Goal: Find specific page/section: Find specific page/section

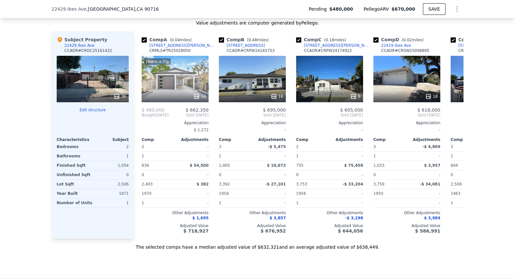
scroll to position [688, 0]
click at [169, 43] on div "[STREET_ADDRESS][PERSON_NAME]" at bounding box center [182, 45] width 67 height 5
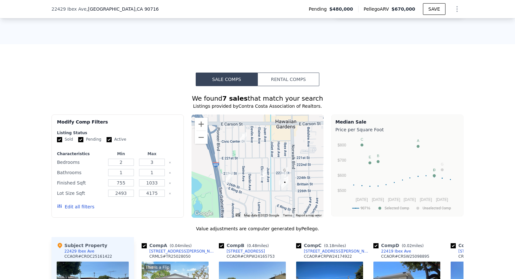
scroll to position [485, 0]
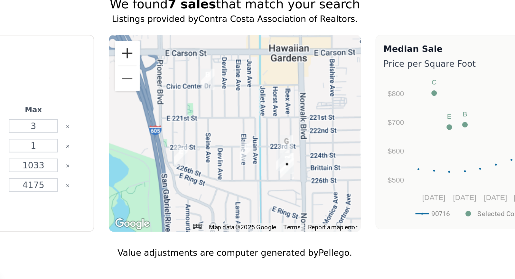
click at [201, 118] on button "Zoom in" at bounding box center [201, 121] width 13 height 13
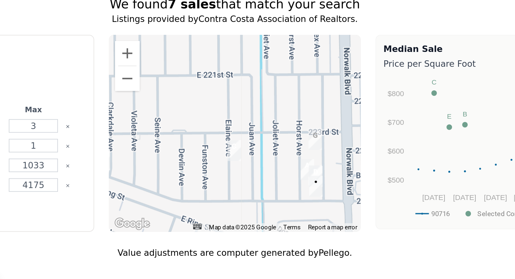
drag, startPoint x: 230, startPoint y: 152, endPoint x: 215, endPoint y: 135, distance: 23.2
click at [215, 135] on div at bounding box center [258, 162] width 132 height 103
click at [200, 117] on button "Zoom in" at bounding box center [201, 121] width 13 height 13
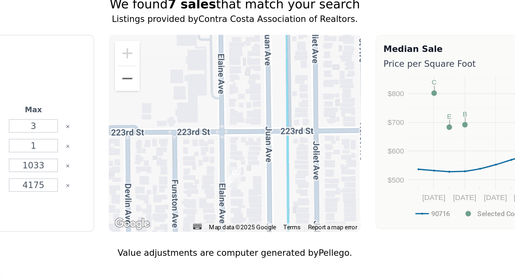
drag, startPoint x: 220, startPoint y: 141, endPoint x: 193, endPoint y: 122, distance: 33.0
click at [193, 122] on div at bounding box center [258, 162] width 132 height 103
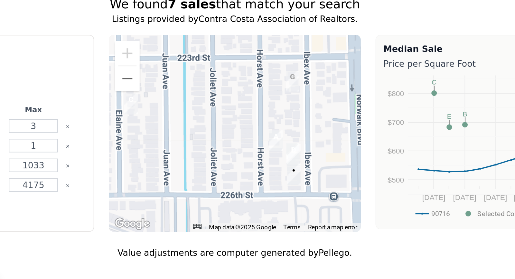
drag, startPoint x: 253, startPoint y: 162, endPoint x: 217, endPoint y: 142, distance: 41.1
click at [217, 142] on div at bounding box center [258, 162] width 132 height 103
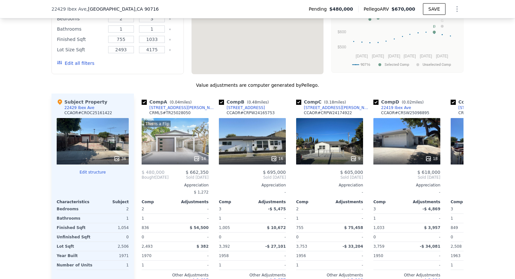
scroll to position [0, 0]
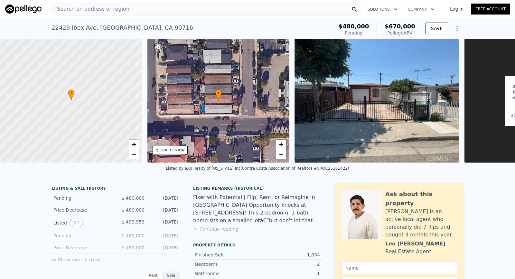
click at [168, 28] on div "[STREET_ADDRESS]" at bounding box center [123, 27] width 142 height 9
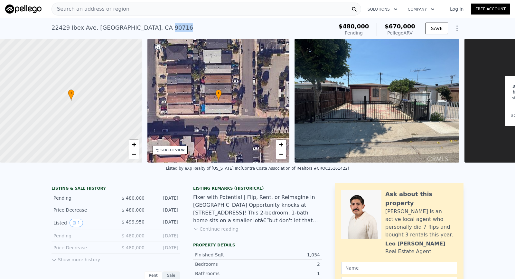
click at [168, 28] on div "[STREET_ADDRESS]" at bounding box center [123, 27] width 142 height 9
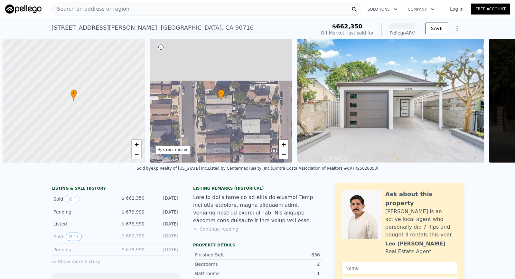
scroll to position [0, 3]
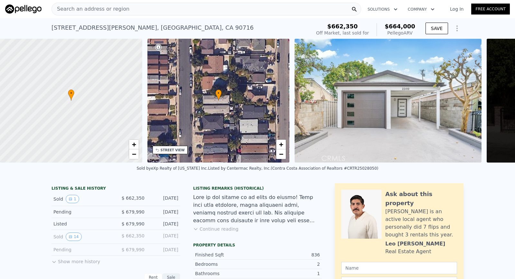
click at [106, 28] on div "[STREET_ADDRESS][PERSON_NAME]" at bounding box center [153, 27] width 202 height 9
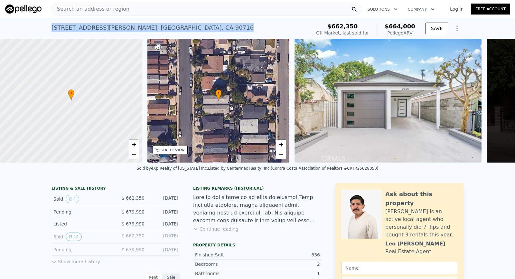
click at [106, 28] on div "22410 Horst Ave , Hawaiian Gardens , CA 90716" at bounding box center [153, 27] width 202 height 9
copy div "22410 Horst Ave , Hawaiian Gardens , CA 90716 Sold Apr 2025 for $662,350 (~ARV …"
